Goal: Task Accomplishment & Management: Manage account settings

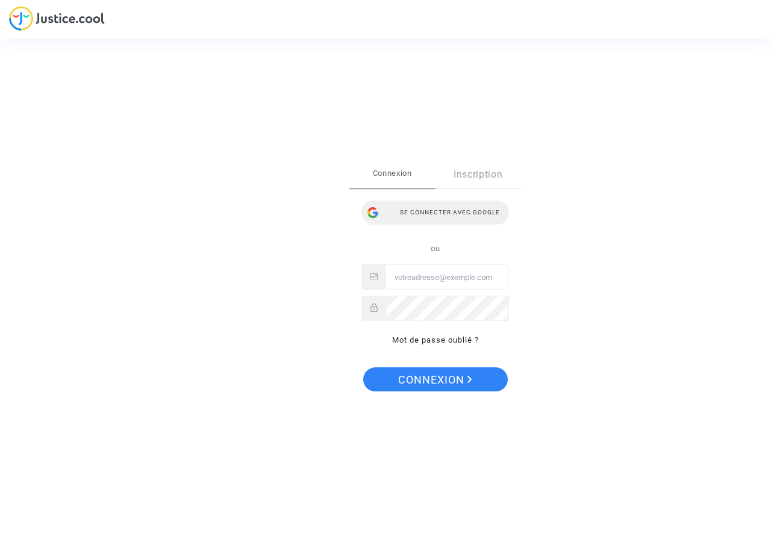
click at [433, 209] on div "Se connecter avec Google" at bounding box center [436, 213] width 148 height 24
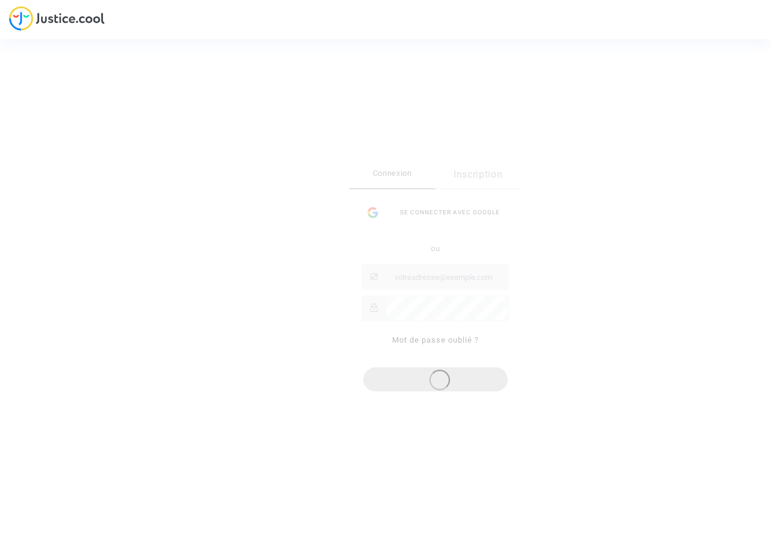
click at [619, 416] on div "Se connecter Connexion Inscription Se connecter avec Google ou Mot de passe oub…" at bounding box center [385, 280] width 771 height 560
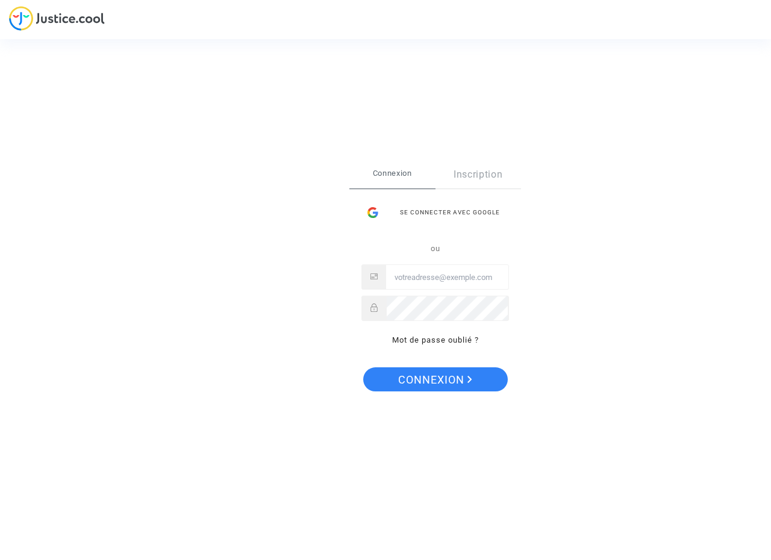
click at [429, 285] on input "Email" at bounding box center [447, 278] width 122 height 24
type input "[EMAIL_ADDRESS][DOMAIN_NAME]"
click at [427, 375] on span "Connexion" at bounding box center [435, 380] width 74 height 25
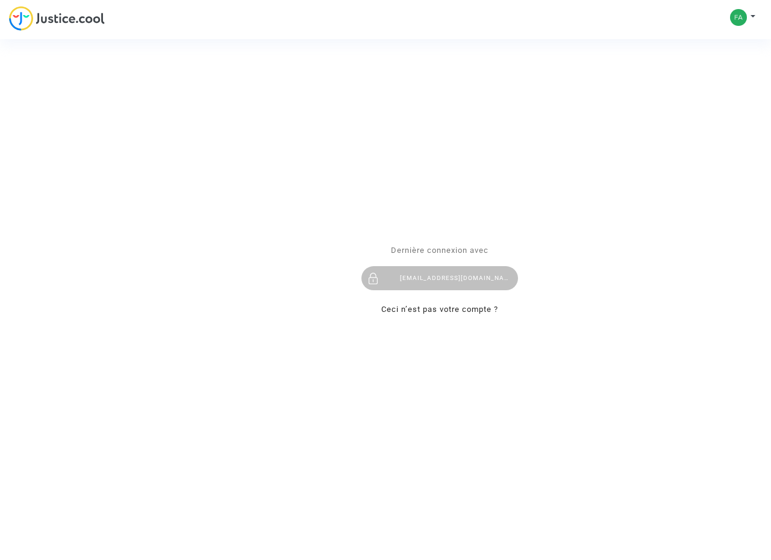
click at [753, 16] on div "Se connecter Dernière connexion avec fabien.gras@gmail.com Ceci n’est pas votre…" at bounding box center [385, 280] width 771 height 560
click at [740, 18] on div "Se connecter Dernière connexion avec fabien.gras@gmail.com Ceci n’est pas votre…" at bounding box center [385, 280] width 771 height 560
click at [737, 21] on div "Se connecter Dernière connexion avec [EMAIL_ADDRESS][DOMAIN_NAME] Ceci n’est pa…" at bounding box center [385, 280] width 771 height 560
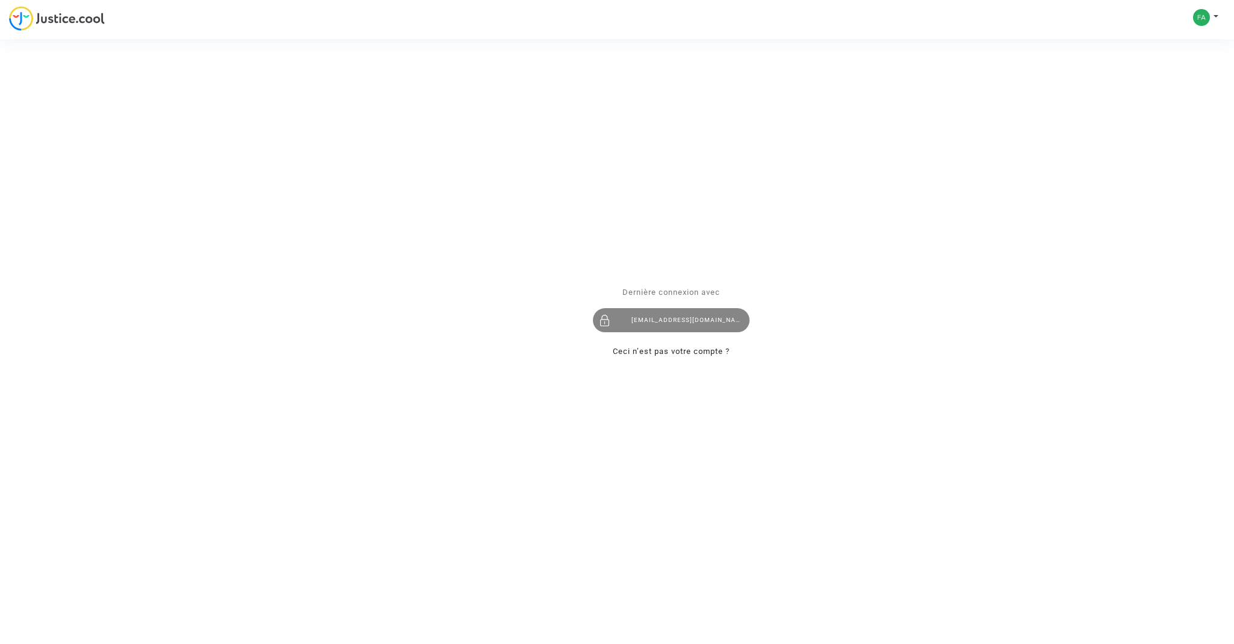
click at [646, 318] on div "[EMAIL_ADDRESS][DOMAIN_NAME]" at bounding box center [671, 321] width 157 height 24
click at [657, 296] on span "Dernière connexion avec" at bounding box center [672, 291] width 98 height 9
click at [52, 23] on div "Se connecter Dernière connexion avec [EMAIL_ADDRESS][DOMAIN_NAME] Ceci n’est pa…" at bounding box center [617, 322] width 1234 height 644
click at [20, 20] on div "Se connecter Dernière connexion avec fabien.gras@gmail.com Ceci n’est pas votre…" at bounding box center [617, 322] width 1234 height 644
click at [677, 327] on div "[EMAIL_ADDRESS][DOMAIN_NAME]" at bounding box center [671, 321] width 157 height 24
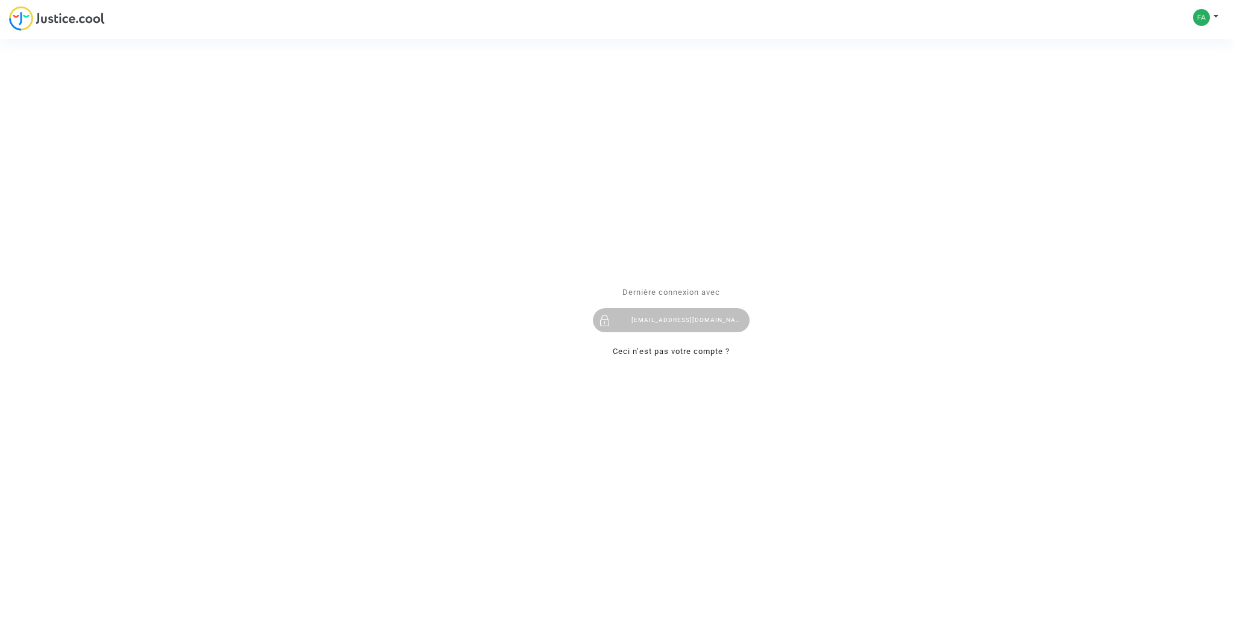
click at [1197, 21] on div "Se connecter Dernière connexion avec [EMAIL_ADDRESS][DOMAIN_NAME] Ceci n’est pa…" at bounding box center [617, 322] width 1234 height 644
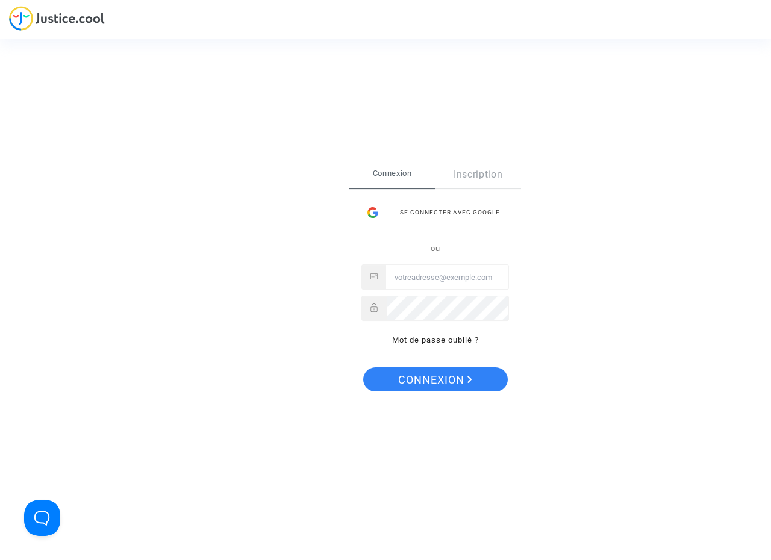
click at [421, 278] on input "Email" at bounding box center [447, 278] width 122 height 24
type input "[EMAIL_ADDRESS][DOMAIN_NAME]"
click at [433, 382] on span "Connexion" at bounding box center [435, 380] width 74 height 25
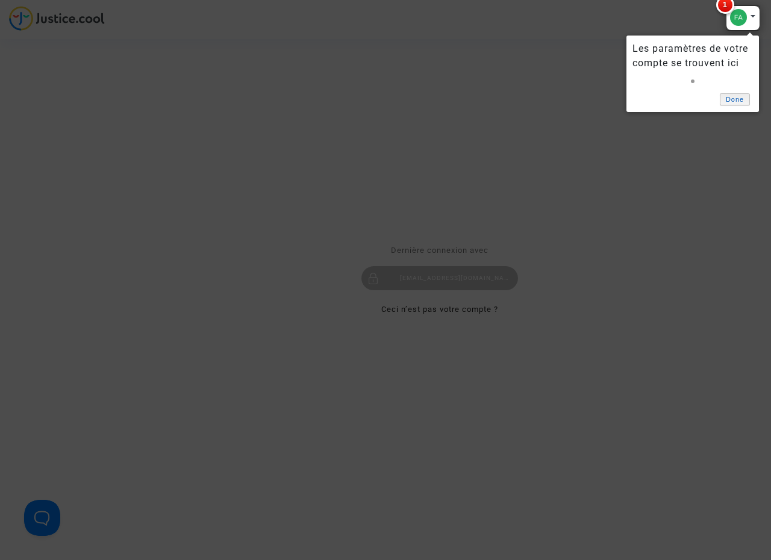
click at [734, 94] on link "Done" at bounding box center [735, 99] width 30 height 13
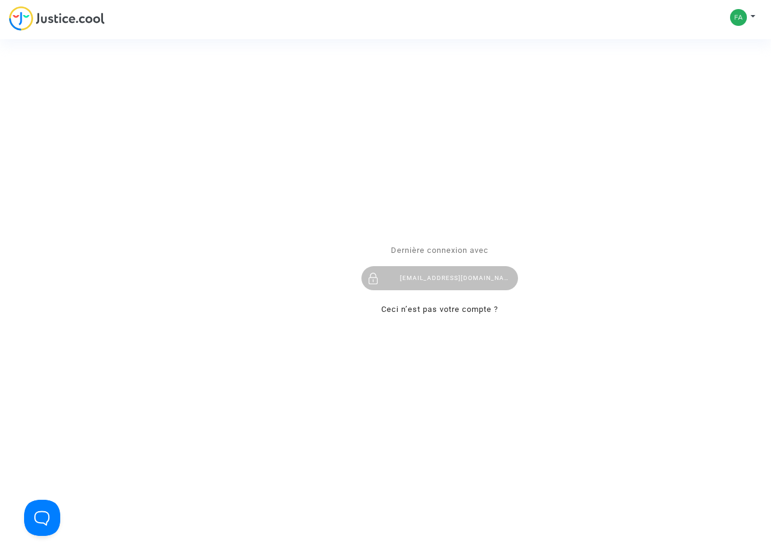
click at [742, 17] on div "Se connecter Dernière connexion avec [EMAIL_ADDRESS][DOMAIN_NAME] Ceci n’est pa…" at bounding box center [385, 280] width 771 height 560
click at [758, 16] on div "Se connecter Dernière connexion avec [EMAIL_ADDRESS][DOMAIN_NAME] Ceci n’est pa…" at bounding box center [385, 280] width 771 height 560
click at [40, 513] on button "Open Beacon popover" at bounding box center [40, 516] width 36 height 36
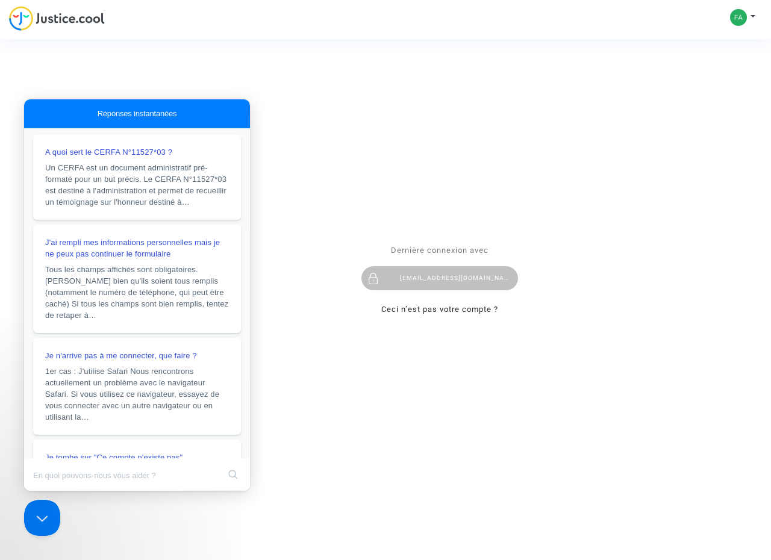
click at [183, 23] on div "Se connecter Dernière connexion avec [EMAIL_ADDRESS][DOMAIN_NAME] Ceci n’est pa…" at bounding box center [385, 280] width 771 height 560
click at [751, 15] on div "Se connecter Dernière connexion avec [EMAIL_ADDRESS][DOMAIN_NAME] Ceci n’est pa…" at bounding box center [385, 280] width 771 height 560
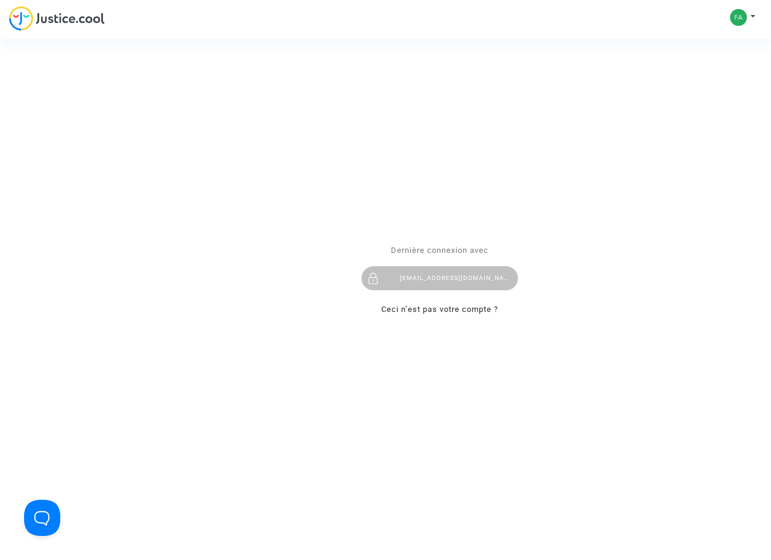
click at [743, 20] on div "Se connecter Dernière connexion avec [EMAIL_ADDRESS][DOMAIN_NAME] Ceci n’est pa…" at bounding box center [385, 280] width 771 height 560
click at [753, 15] on div "Se connecter Dernière connexion avec [EMAIL_ADDRESS][DOMAIN_NAME] Ceci n’est pa…" at bounding box center [385, 280] width 771 height 560
click at [748, 74] on div "Se connecter Dernière connexion avec [EMAIL_ADDRESS][DOMAIN_NAME] Ceci n’est pa…" at bounding box center [385, 280] width 771 height 560
click at [754, 17] on div "Se connecter Dernière connexion avec [EMAIL_ADDRESS][DOMAIN_NAME] Ceci n’est pa…" at bounding box center [385, 280] width 771 height 560
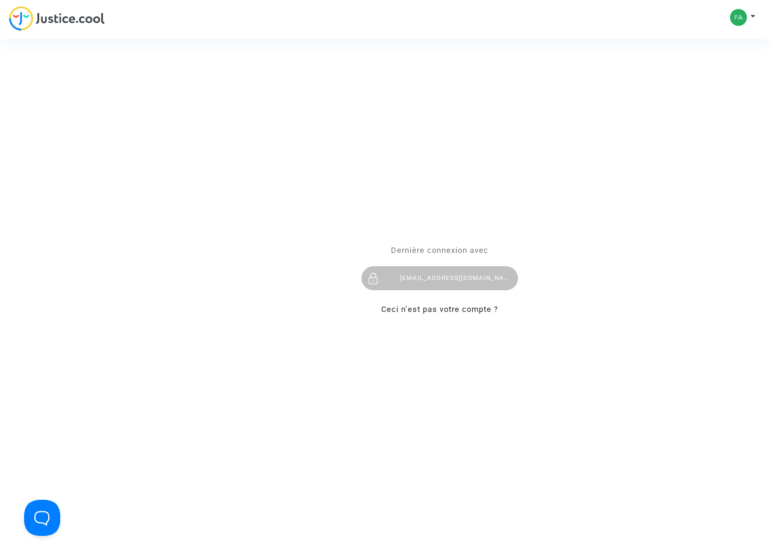
click at [733, 20] on div "Se connecter Dernière connexion avec [EMAIL_ADDRESS][DOMAIN_NAME] Ceci n’est pa…" at bounding box center [385, 280] width 771 height 560
click at [738, 19] on div "Se connecter Dernière connexion avec [EMAIL_ADDRESS][DOMAIN_NAME] Ceci n’est pa…" at bounding box center [385, 280] width 771 height 560
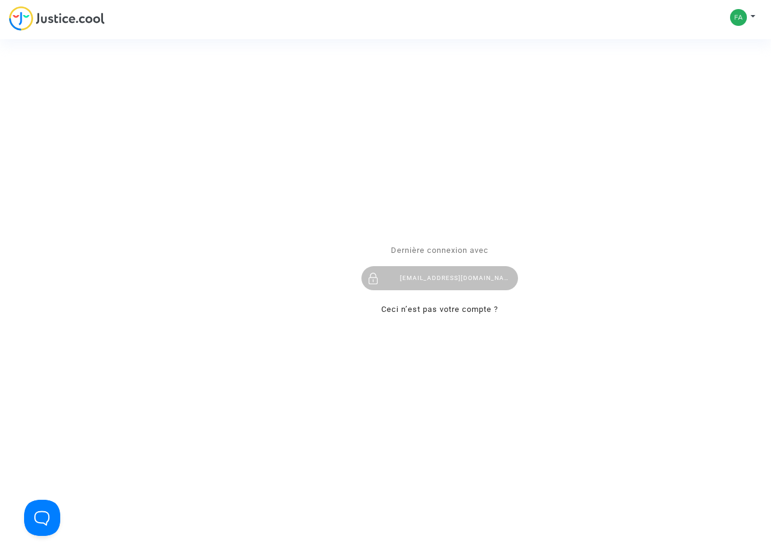
click at [738, 19] on div "Se connecter Dernière connexion avec [EMAIL_ADDRESS][DOMAIN_NAME] Ceci n’est pa…" at bounding box center [385, 280] width 771 height 560
click at [732, 55] on div "Se connecter Dernière connexion avec [EMAIL_ADDRESS][DOMAIN_NAME] Ceci n’est pa…" at bounding box center [385, 280] width 771 height 560
